Goal: Find contact information: Find contact information

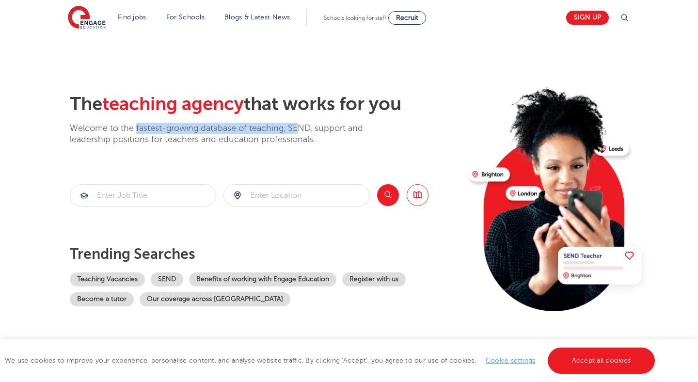
drag, startPoint x: 136, startPoint y: 125, endPoint x: 299, endPoint y: 126, distance: 163.3
click at [299, 126] on p "Welcome to the fastest-growing database of teaching, SEND, support and leadersh…" at bounding box center [230, 134] width 320 height 23
click at [575, 357] on link "Accept all cookies" at bounding box center [601, 360] width 108 height 26
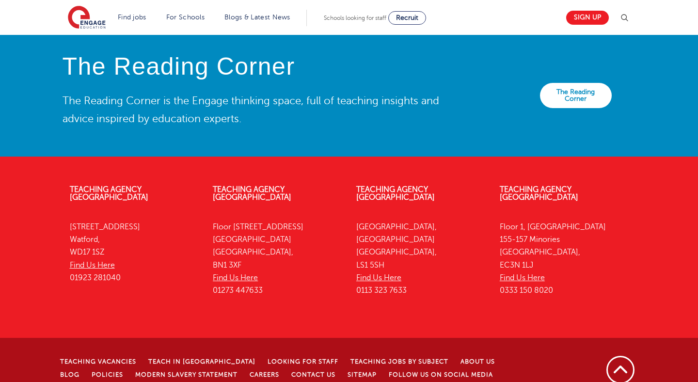
scroll to position [2182, 0]
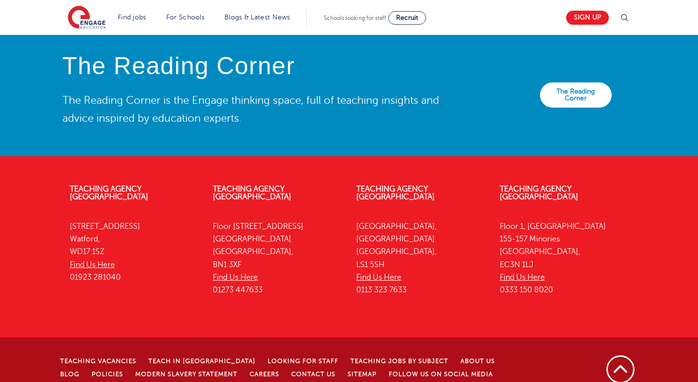
click at [92, 226] on p "4th Floor, 45 Clarendon Road Watford, WD17 1SZ Find Us Here 01923 281040" at bounding box center [134, 251] width 129 height 63
click at [183, 220] on p "4th Floor, 45 Clarendon Road Watford, WD17 1SZ Find Us Here 01923 281040" at bounding box center [134, 251] width 129 height 63
click at [460, 358] on link "About Us" at bounding box center [477, 361] width 34 height 7
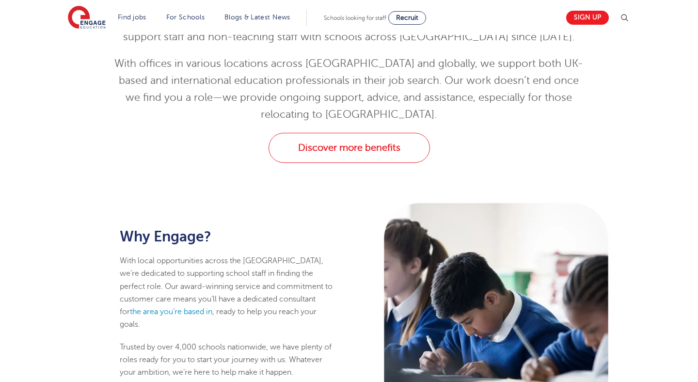
scroll to position [371, 0]
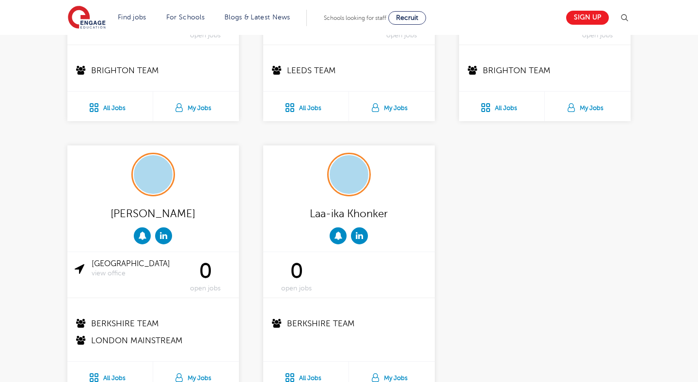
scroll to position [1716, 0]
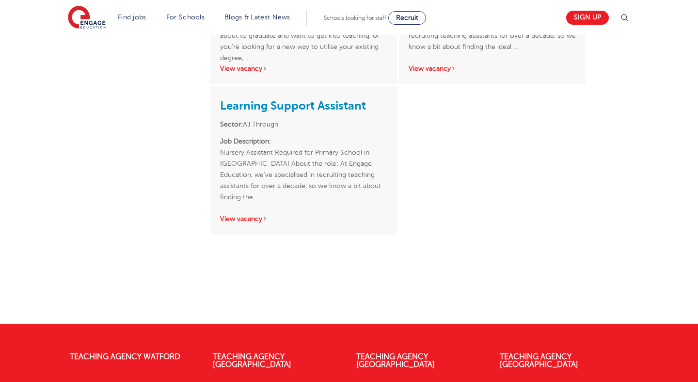
scroll to position [347, 0]
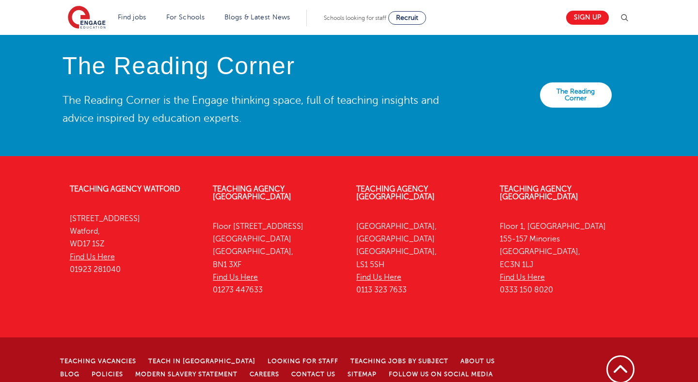
scroll to position [2182, 0]
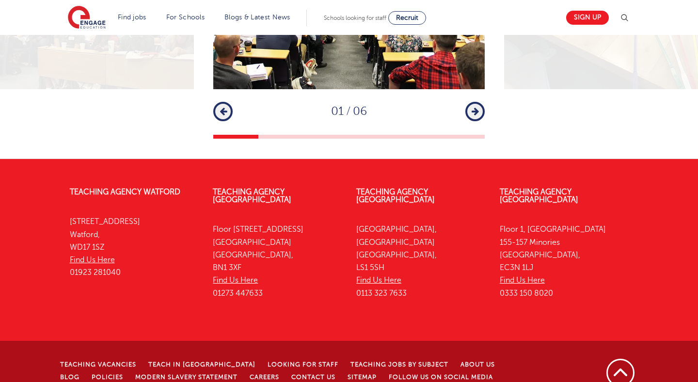
scroll to position [1521, 0]
